Goal: Navigation & Orientation: Go to known website

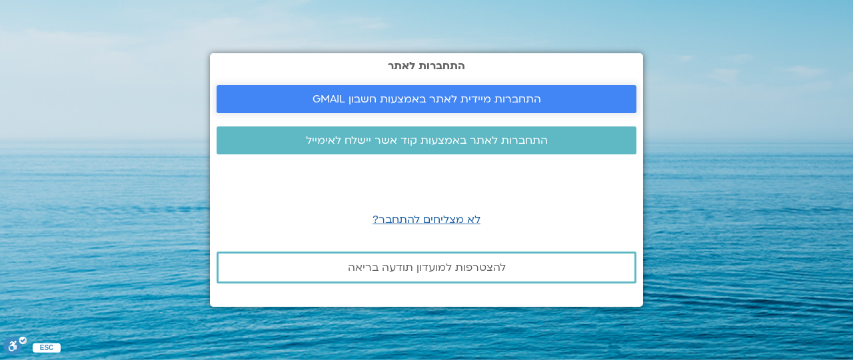
click at [518, 97] on span "התחברות מיידית לאתר באמצעות חשבון GMAIL" at bounding box center [426, 99] width 228 height 12
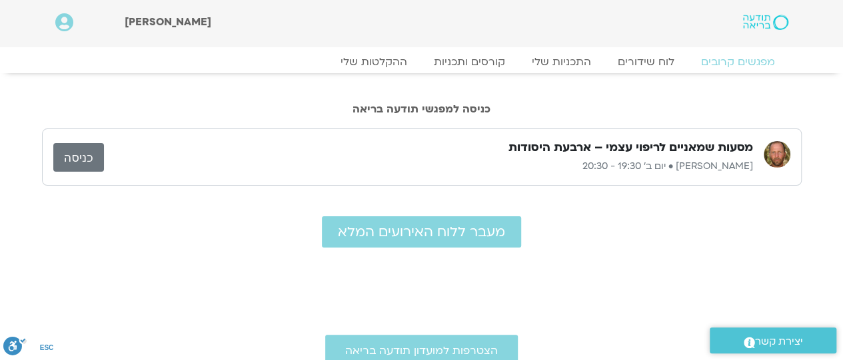
click at [81, 161] on link "כניסה" at bounding box center [78, 157] width 51 height 29
